Goal: Task Accomplishment & Management: Manage account settings

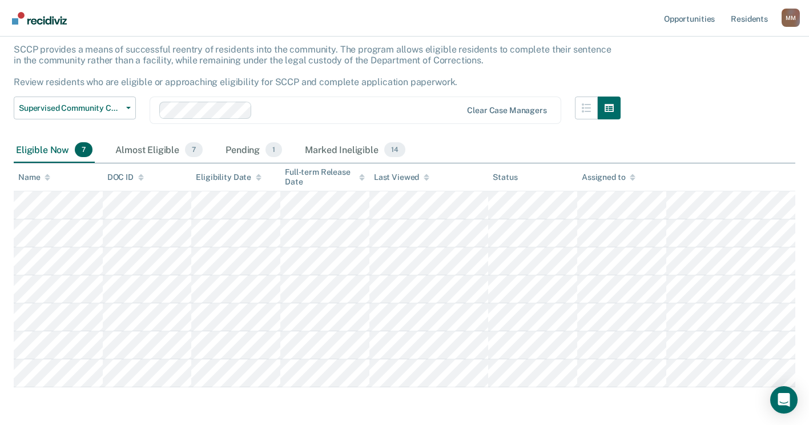
scroll to position [55, 0]
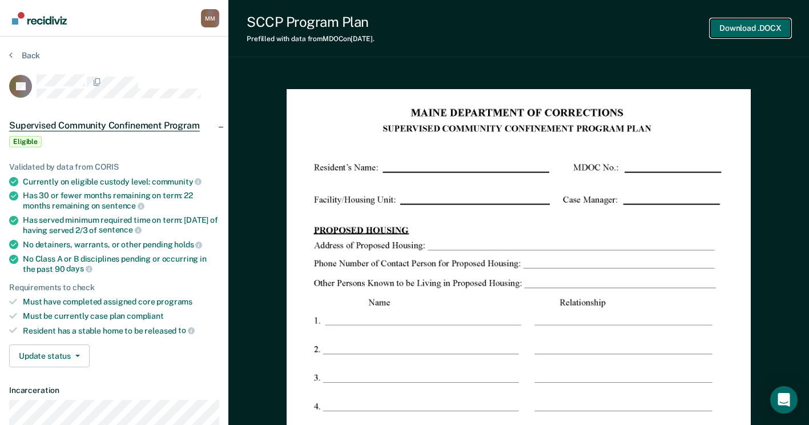
click at [757, 29] on button "Download .DOCX" at bounding box center [750, 28] width 80 height 19
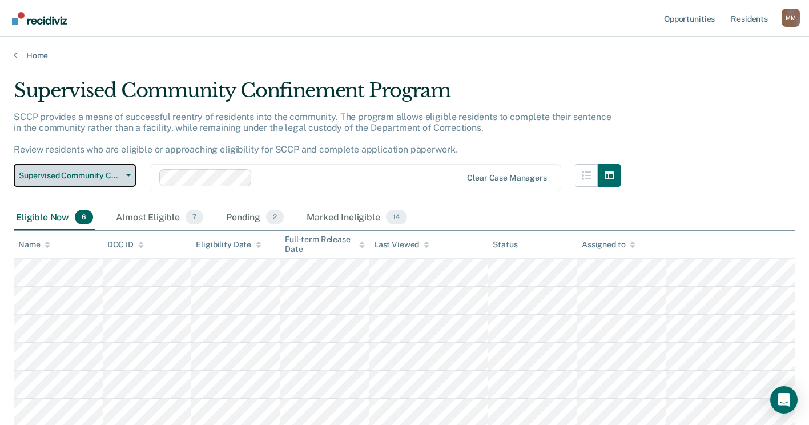
click at [127, 177] on button "Supervised Community Confinement Program" at bounding box center [75, 175] width 122 height 23
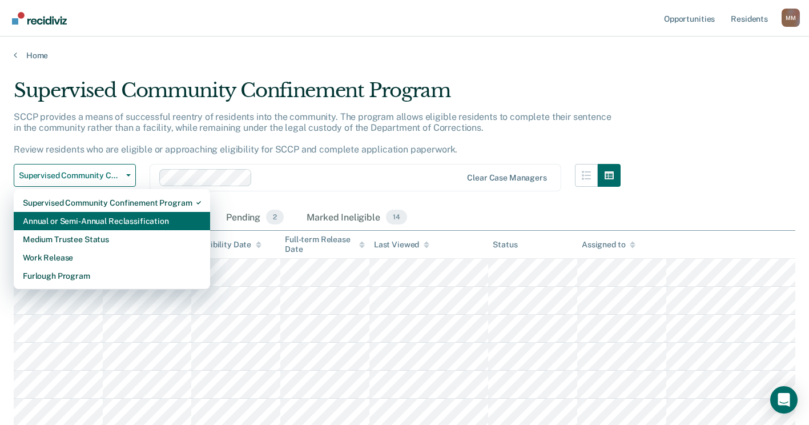
click at [112, 217] on div "Annual or Semi-Annual Reclassification" at bounding box center [112, 221] width 178 height 18
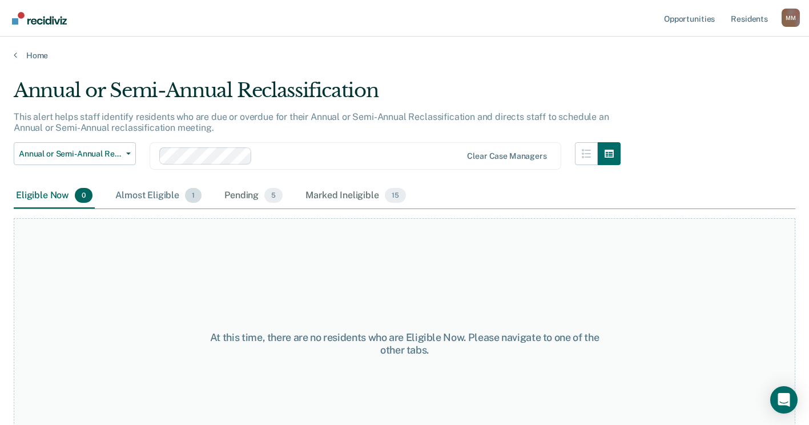
click at [150, 186] on div "Almost Eligible 1" at bounding box center [158, 195] width 91 height 25
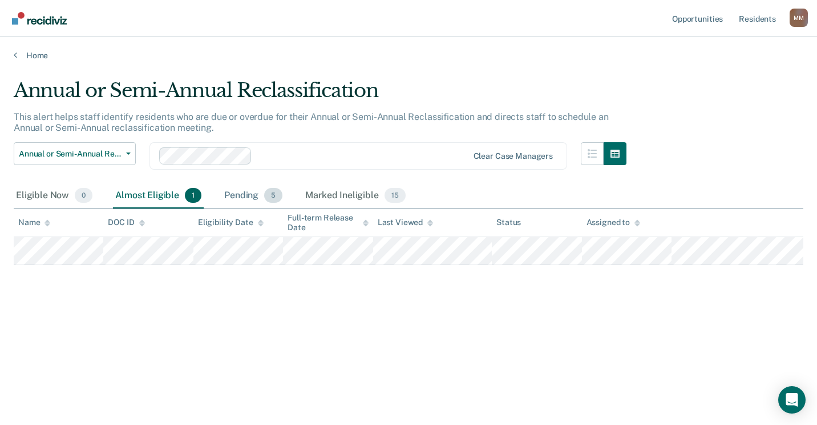
click at [247, 197] on div "Pending 5" at bounding box center [253, 195] width 63 height 25
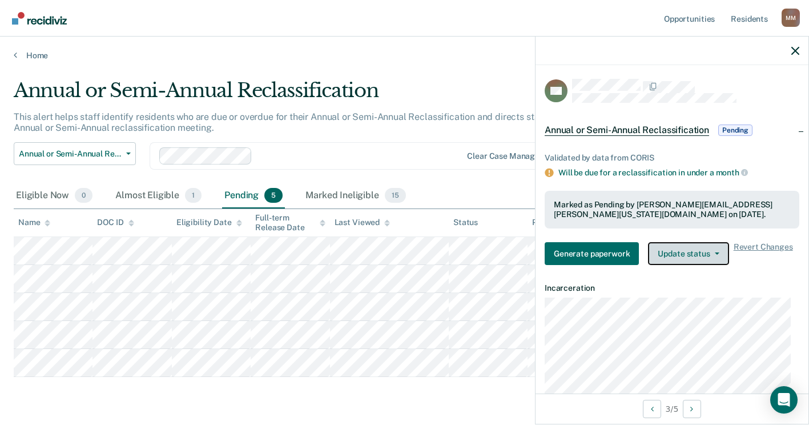
click at [704, 259] on button "Update status" at bounding box center [688, 253] width 80 height 23
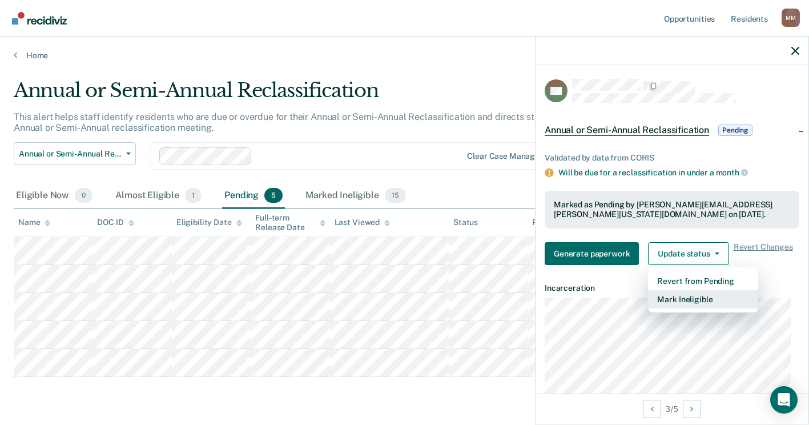
click at [709, 298] on button "Mark Ineligible" at bounding box center [703, 299] width 110 height 18
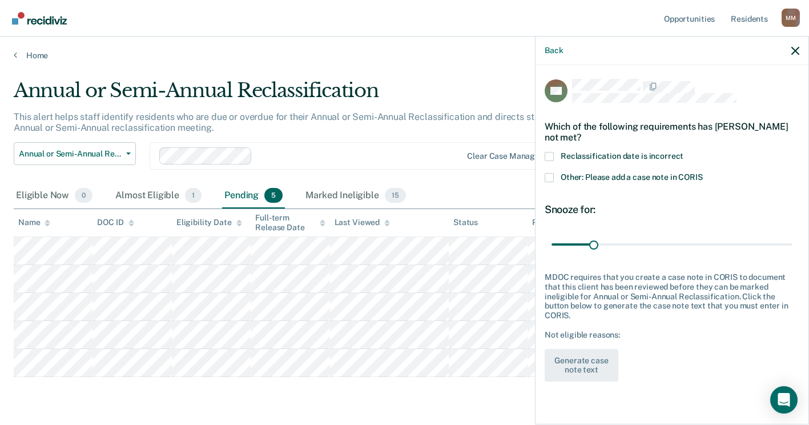
click at [549, 175] on span at bounding box center [548, 177] width 9 height 9
click at [703, 173] on input "Other: Please add a case note in CORIS" at bounding box center [703, 173] width 0 height 0
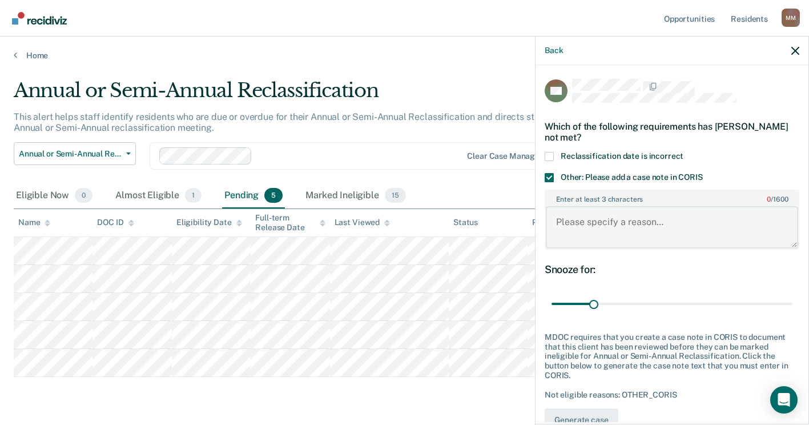
click at [591, 229] on textarea "Enter at least 3 characters 0 / 1600" at bounding box center [672, 227] width 252 height 42
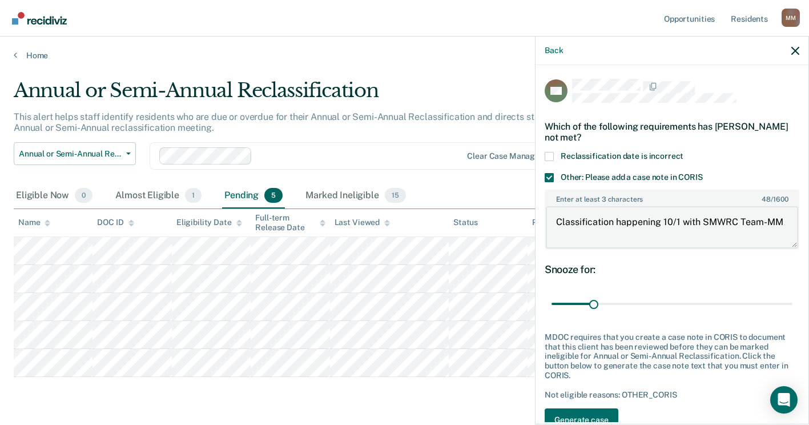
click at [594, 241] on textarea "Classification happening 10/1 with SMWRC Team-MM" at bounding box center [672, 227] width 252 height 42
drag, startPoint x: 764, startPoint y: 217, endPoint x: 562, endPoint y: 211, distance: 201.5
click at [562, 211] on textarea "Classification happening 10/1 with SMWRC Team-MM" at bounding box center [672, 227] width 252 height 42
drag, startPoint x: 576, startPoint y: 221, endPoint x: 651, endPoint y: 229, distance: 75.1
click at [577, 221] on textarea "Classification happening 10/1 with SMWRC Team-MM" at bounding box center [672, 227] width 252 height 42
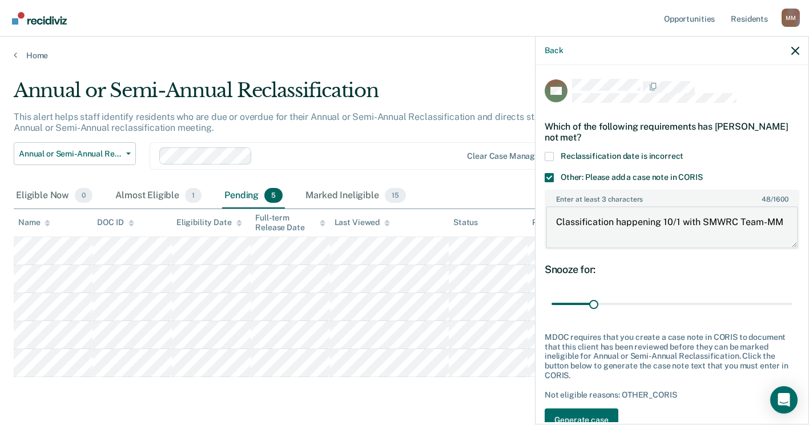
click at [730, 239] on textarea "Classification happening 10/1 with SMWRC Team-MM" at bounding box center [672, 227] width 252 height 42
drag, startPoint x: 764, startPoint y: 216, endPoint x: 552, endPoint y: 198, distance: 212.5
click at [552, 198] on div "Enter at least 3 characters 48 / 1600 Classification happening 10/1 with SMWRC …" at bounding box center [671, 219] width 255 height 60
type textarea "Classification happening 10/1 with SMWRC Team-MM"
drag, startPoint x: 591, startPoint y: 301, endPoint x: 819, endPoint y: 317, distance: 228.8
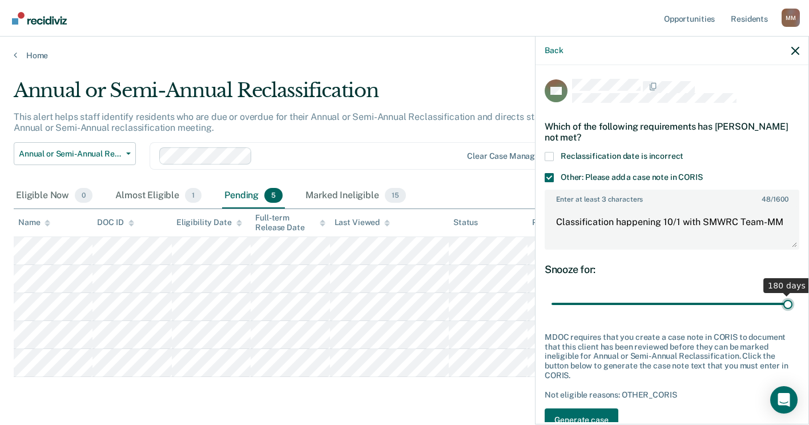
type input "180"
click at [792, 314] on input "range" at bounding box center [671, 304] width 241 height 20
click at [609, 415] on button "Generate case note text" at bounding box center [581, 424] width 74 height 33
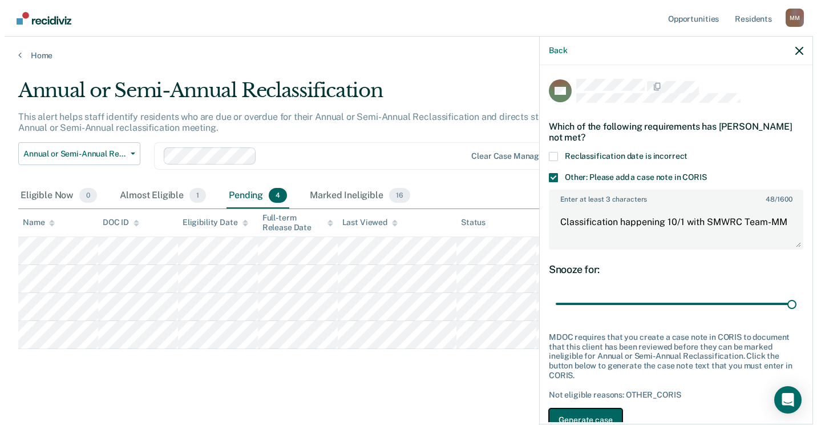
scroll to position [18, 0]
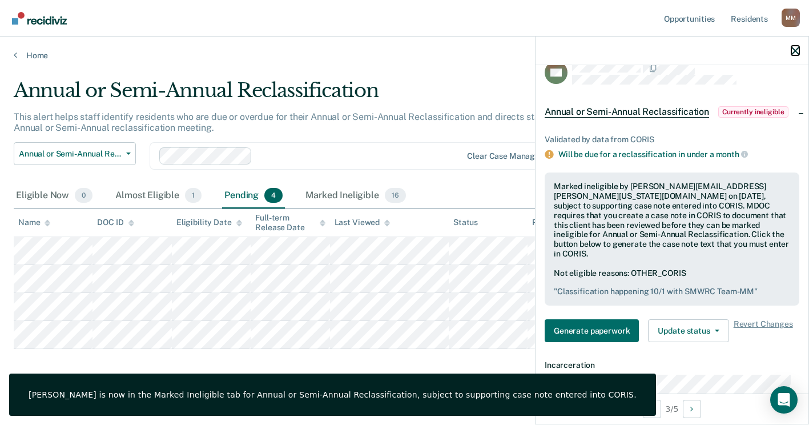
click at [795, 50] on icon "button" at bounding box center [795, 51] width 8 height 8
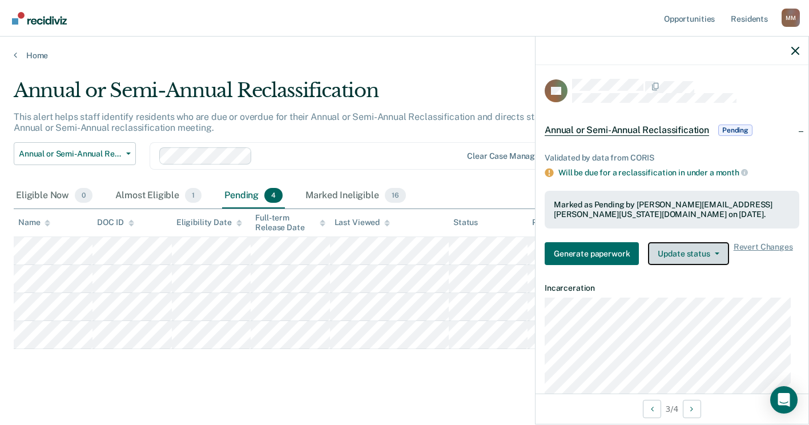
click at [685, 249] on button "Update status" at bounding box center [688, 253] width 80 height 23
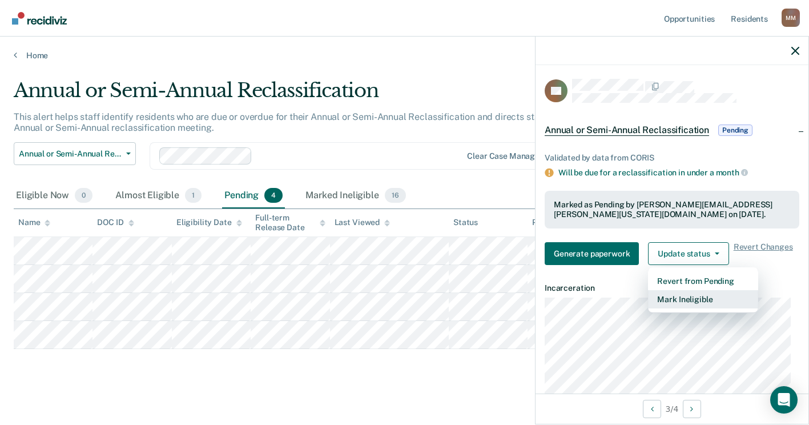
click at [685, 299] on button "Mark Ineligible" at bounding box center [703, 299] width 110 height 18
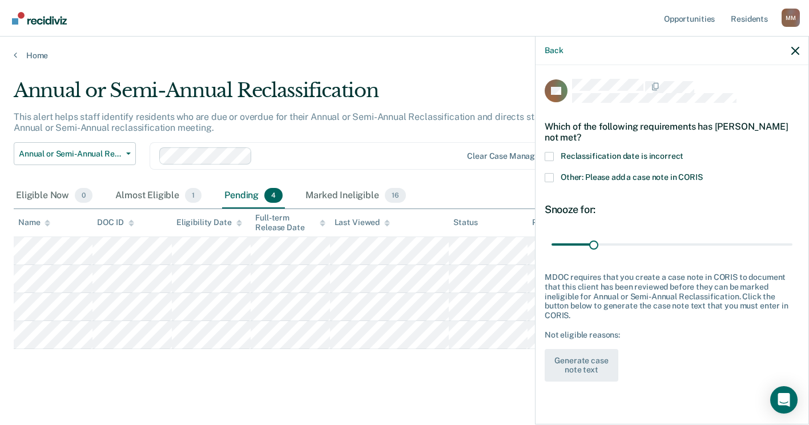
click at [545, 176] on span at bounding box center [548, 177] width 9 height 9
click at [703, 173] on input "Other: Please add a case note in CORIS" at bounding box center [703, 173] width 0 height 0
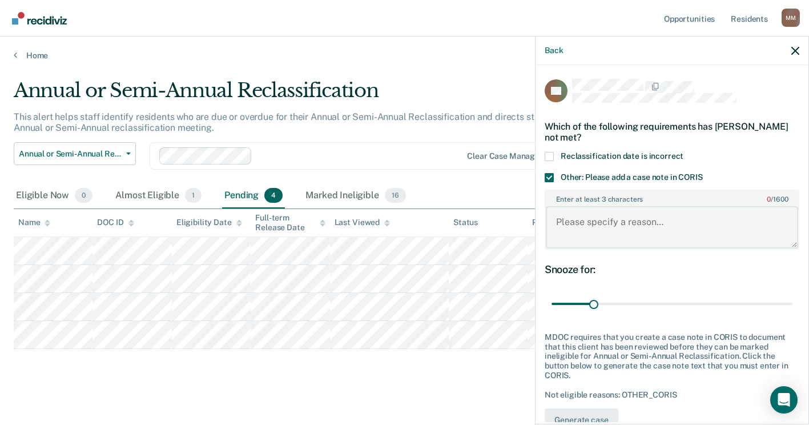
click at [581, 219] on textarea "Enter at least 3 characters 0 / 1600" at bounding box center [672, 227] width 252 height 42
paste textarea "Classification happening 10/1 with SMWRC Team-"
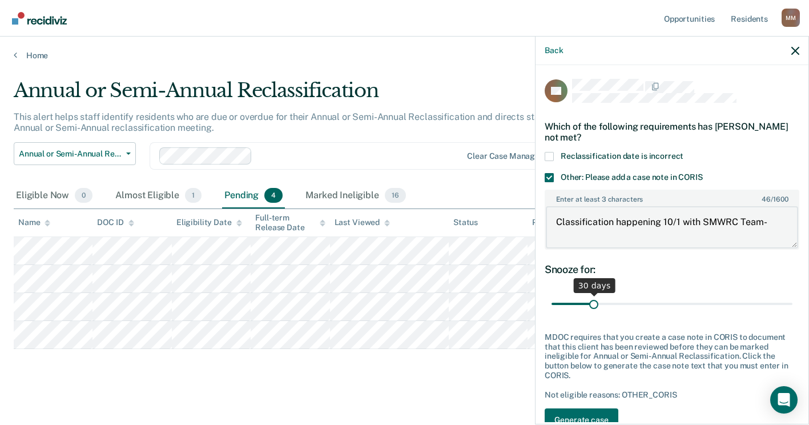
type textarea "Classification happening 10/1 with SMWRC Team-"
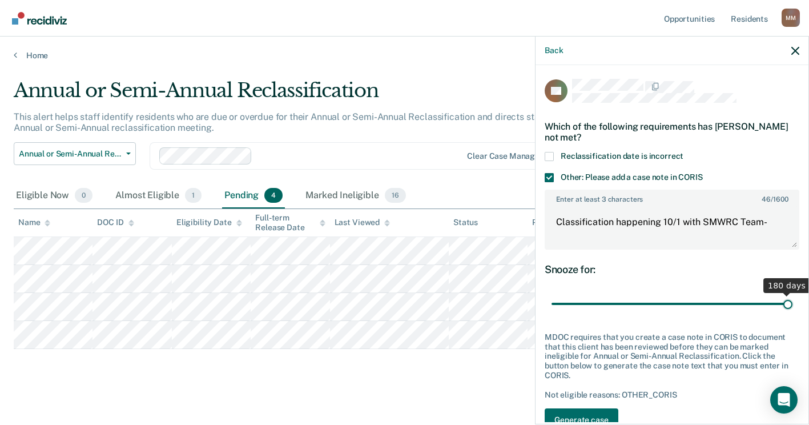
drag, startPoint x: 590, startPoint y: 303, endPoint x: 819, endPoint y: 288, distance: 229.4
type input "180"
click at [792, 294] on input "range" at bounding box center [671, 304] width 241 height 20
click at [609, 416] on button "Generate case note text" at bounding box center [581, 424] width 74 height 33
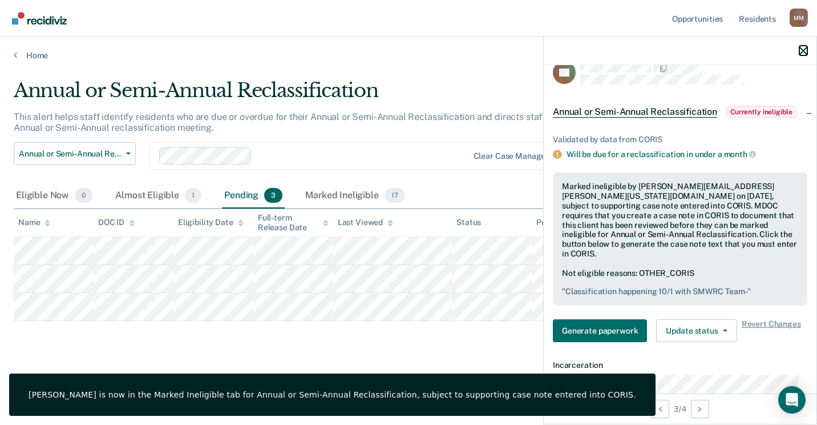
click at [800, 52] on icon "button" at bounding box center [804, 51] width 8 height 8
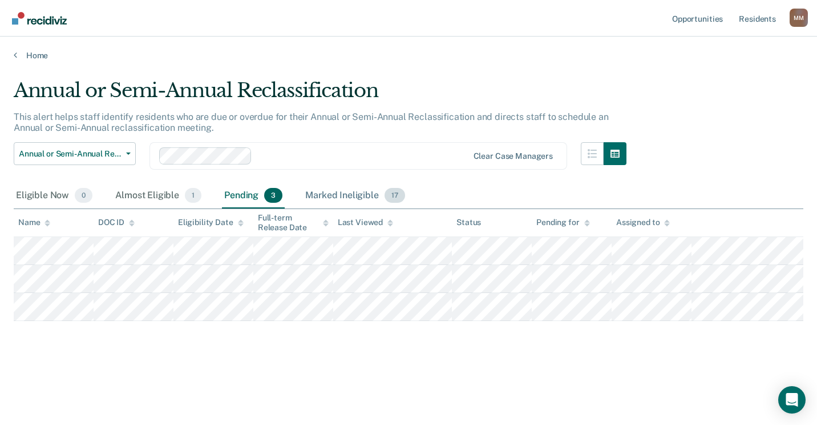
click at [325, 198] on div "Marked Ineligible 17" at bounding box center [355, 195] width 104 height 25
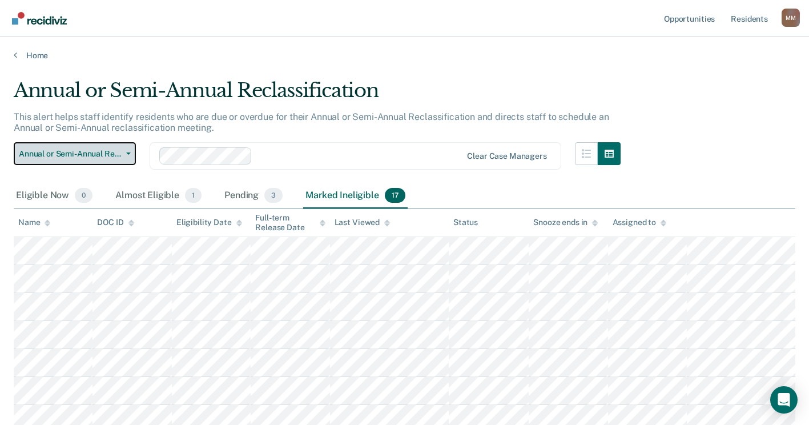
click at [131, 156] on button "Annual or Semi-Annual Reclassification" at bounding box center [75, 153] width 122 height 23
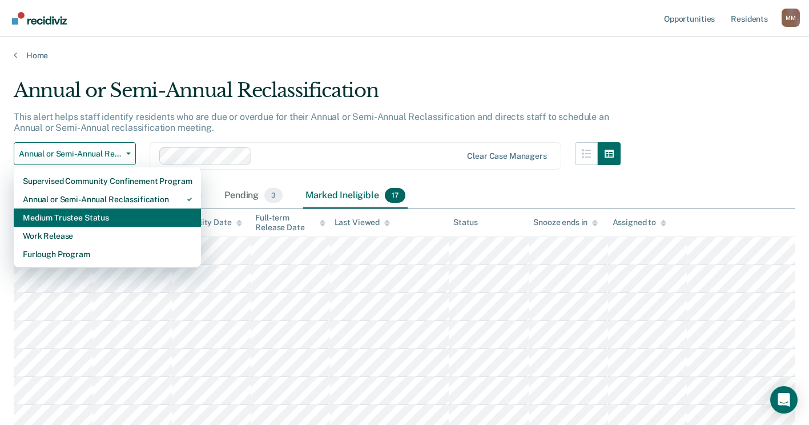
click at [116, 212] on div "Medium Trustee Status" at bounding box center [107, 217] width 169 height 18
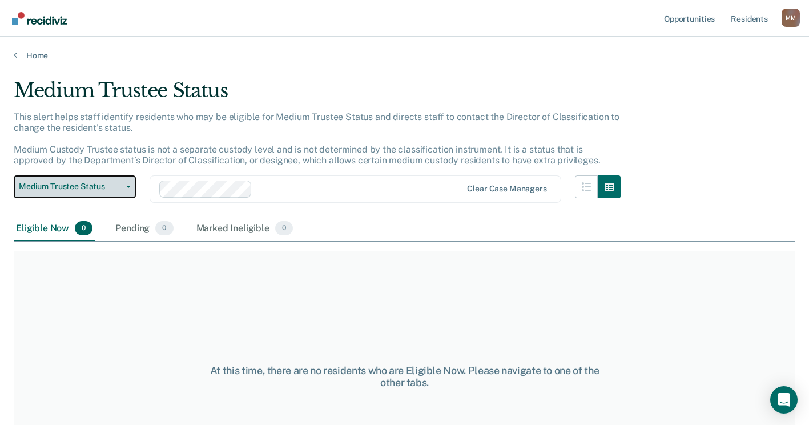
click at [131, 192] on button "Medium Trustee Status" at bounding box center [75, 186] width 122 height 23
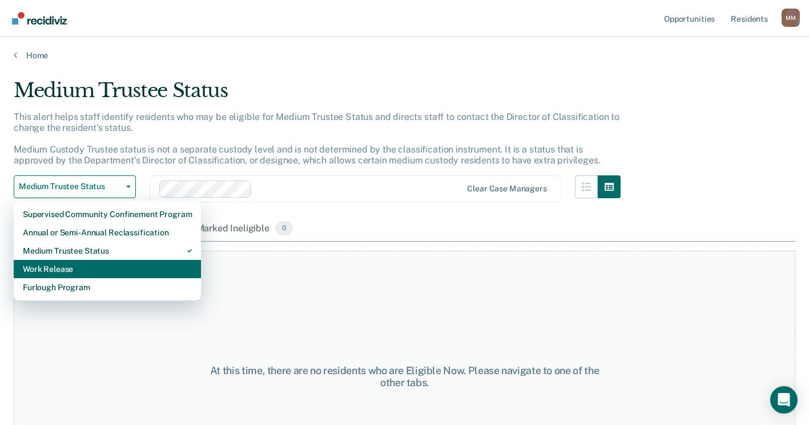
click at [112, 272] on div "Work Release" at bounding box center [107, 269] width 169 height 18
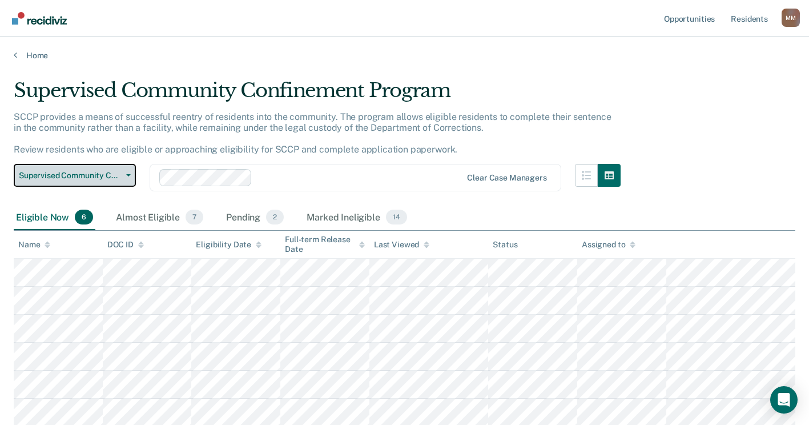
click at [132, 180] on button "Supervised Community Confinement Program" at bounding box center [75, 175] width 122 height 23
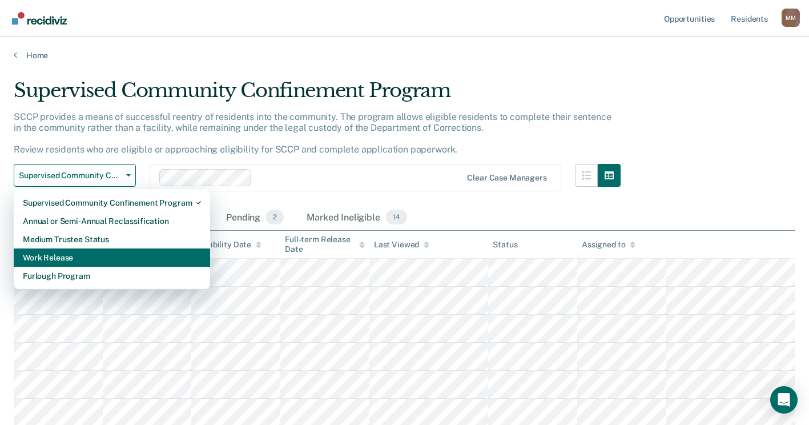
click at [112, 249] on div "Work Release" at bounding box center [112, 257] width 178 height 18
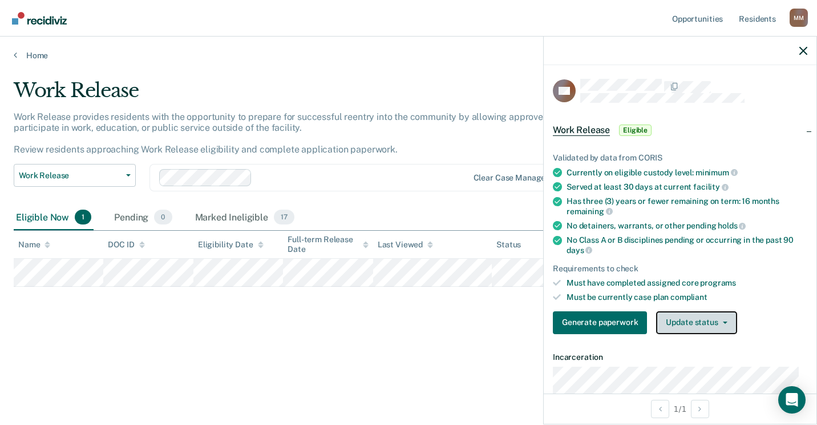
click at [679, 322] on button "Update status" at bounding box center [696, 322] width 80 height 23
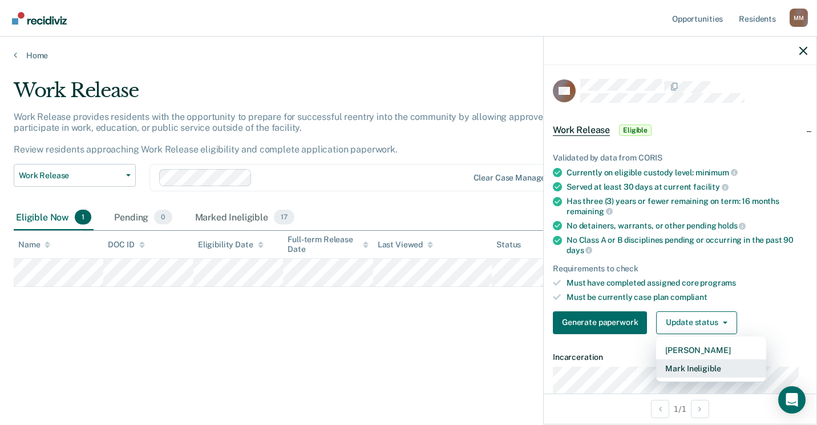
click at [696, 362] on button "Mark Ineligible" at bounding box center [711, 368] width 110 height 18
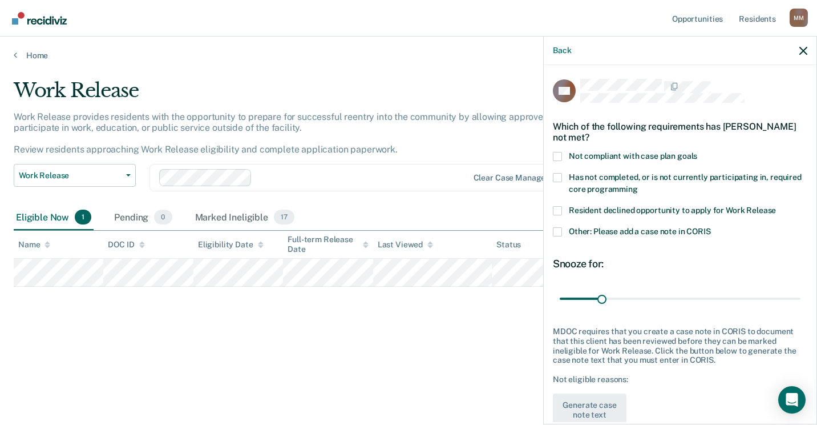
click at [560, 174] on span at bounding box center [557, 177] width 9 height 9
click at [638, 185] on input "Has not completed, or is not currently participating in, required core programm…" at bounding box center [638, 185] width 0 height 0
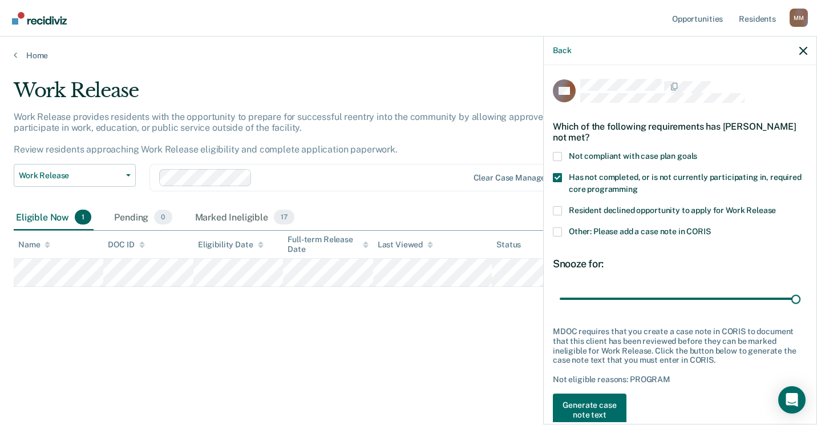
drag, startPoint x: 604, startPoint y: 296, endPoint x: 817, endPoint y: 315, distance: 213.7
type input "180"
click at [801, 308] on input "range" at bounding box center [680, 298] width 241 height 20
click at [604, 406] on button "Generate case note text" at bounding box center [590, 409] width 74 height 33
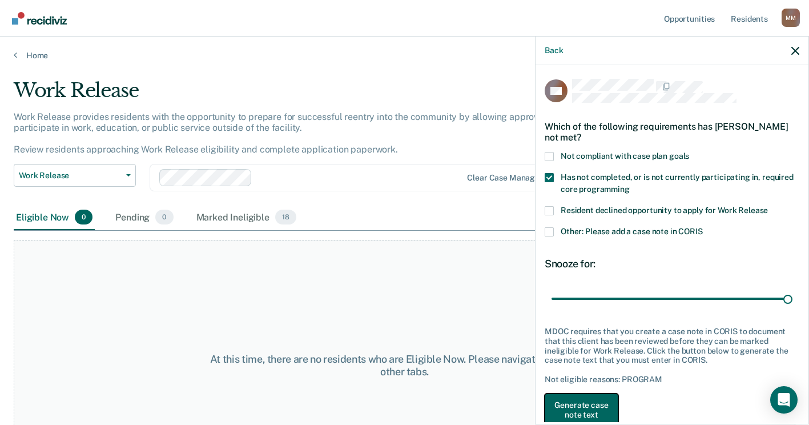
scroll to position [3, 0]
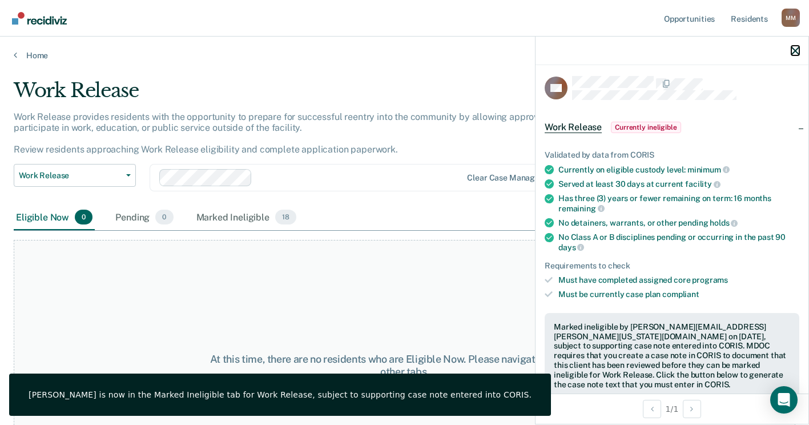
click at [796, 51] on icon "button" at bounding box center [795, 51] width 8 height 8
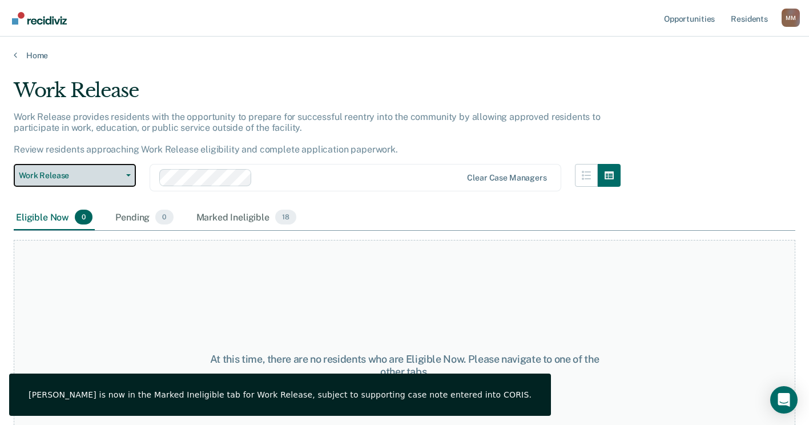
click at [127, 175] on icon "button" at bounding box center [128, 175] width 5 height 2
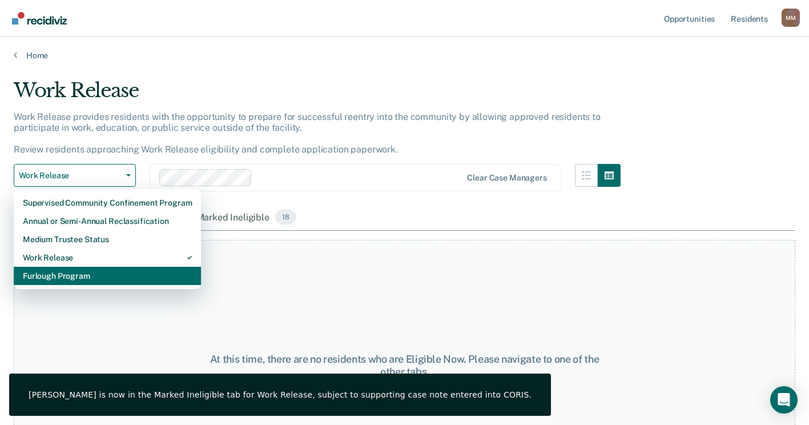
click at [101, 271] on div "Furlough Program" at bounding box center [107, 276] width 169 height 18
